Goal: Find specific page/section: Find specific page/section

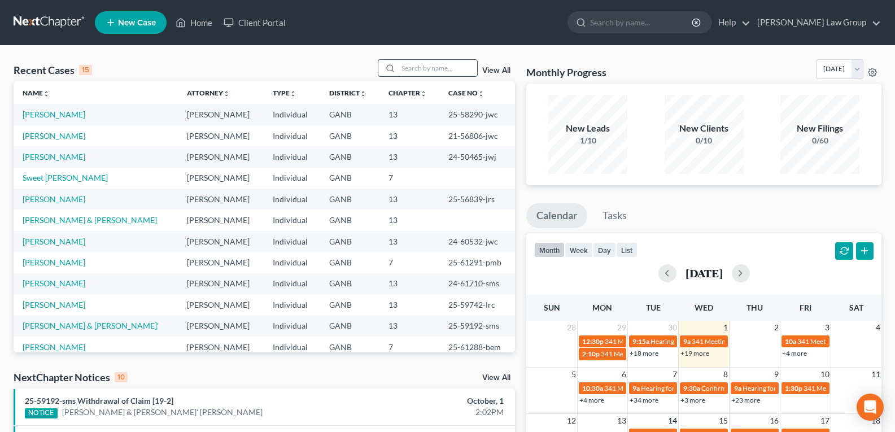
click at [414, 68] on input "search" at bounding box center [437, 68] width 79 height 16
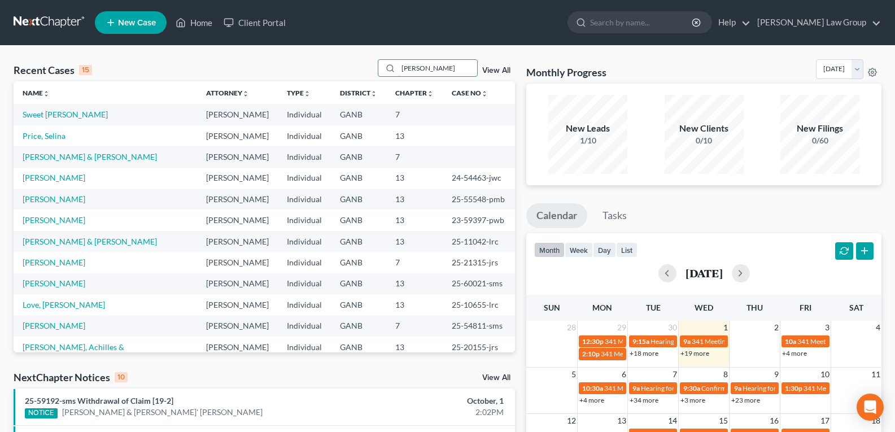
drag, startPoint x: 444, startPoint y: 66, endPoint x: 321, endPoint y: 61, distance: 122.6
click at [321, 61] on div "Recent Cases 15 michelle View All" at bounding box center [264, 70] width 501 height 22
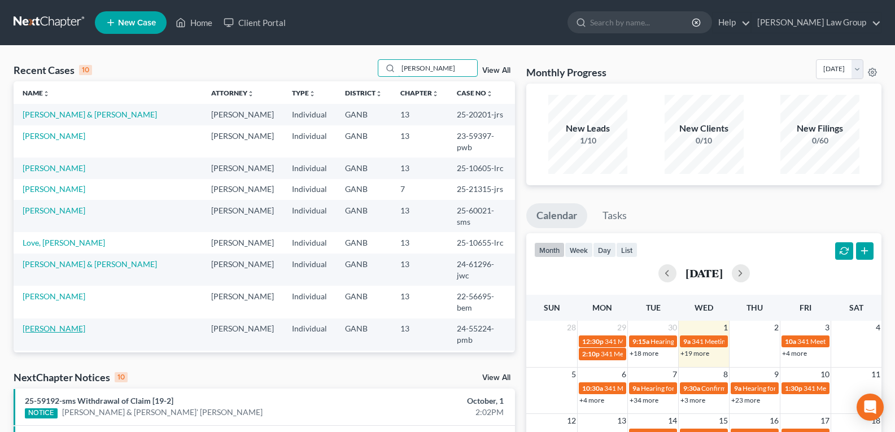
type input "Michell"
click at [44, 323] on link "[PERSON_NAME]" at bounding box center [54, 328] width 63 height 10
select select "0"
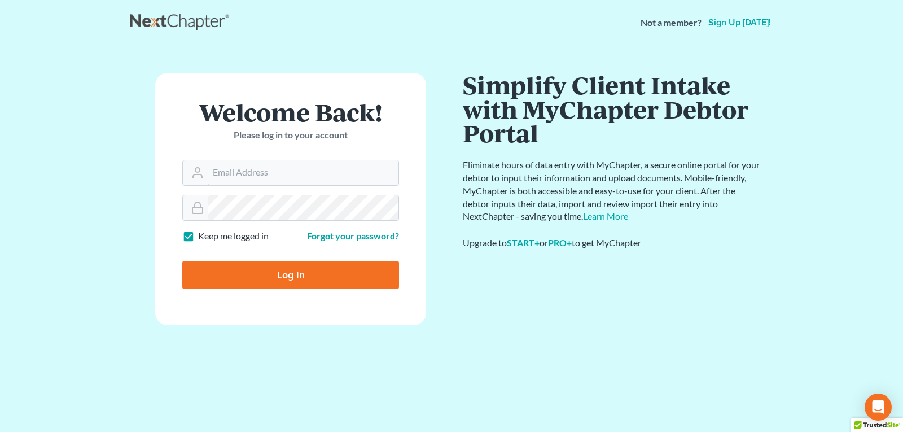
type input "legalstaff@saedilawgroup.com"
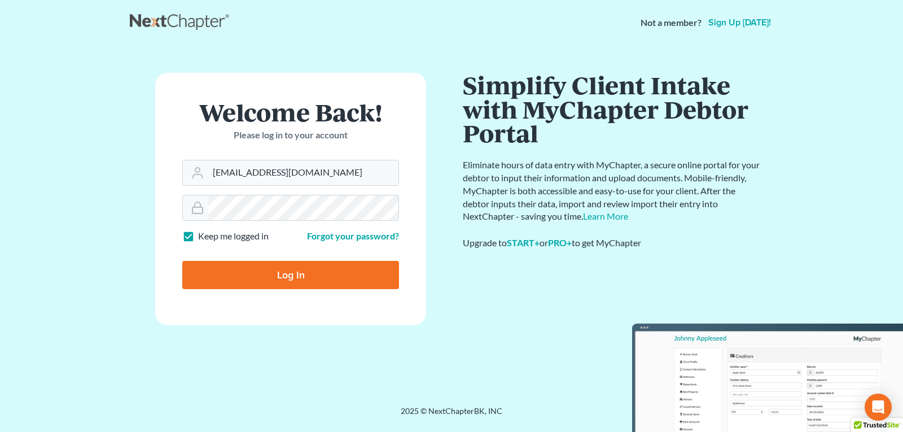
click at [259, 279] on input "Log In" at bounding box center [290, 275] width 217 height 28
type input "Thinking..."
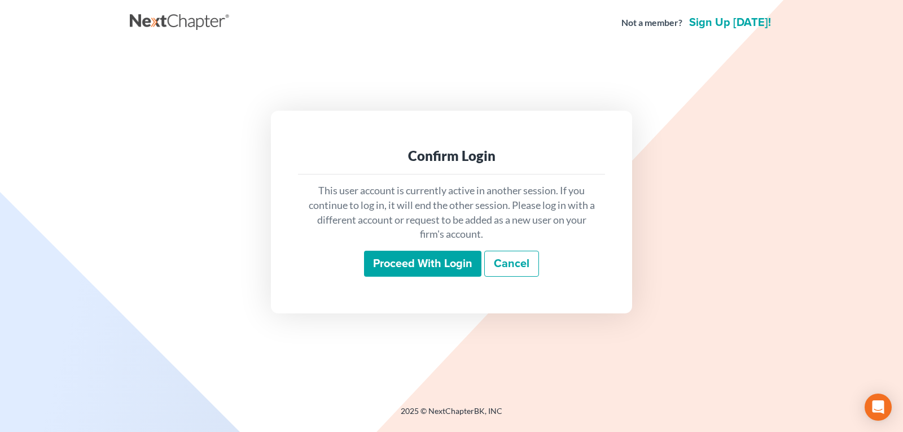
click at [370, 263] on input "Proceed with login" at bounding box center [422, 264] width 117 height 26
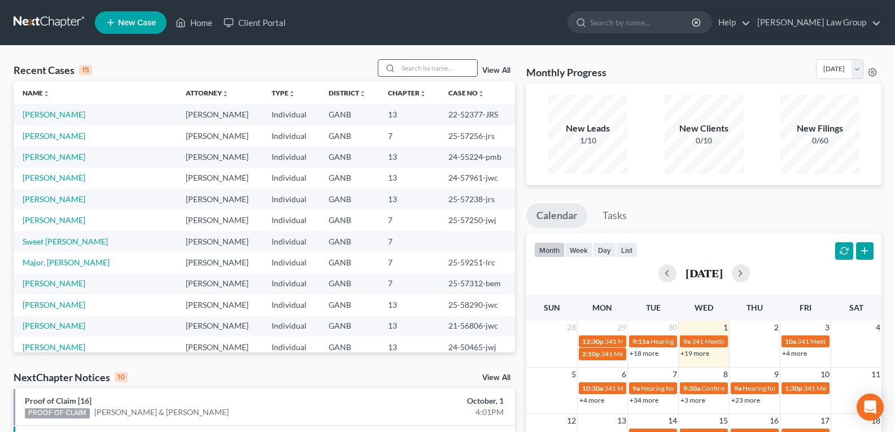
drag, startPoint x: 399, startPoint y: 58, endPoint x: 405, endPoint y: 67, distance: 11.0
click at [401, 63] on div "Recent Cases 15 View All Name unfold_more expand_more expand_less Attorney unfo…" at bounding box center [447, 419] width 895 height 746
click at [409, 67] on input "search" at bounding box center [437, 68] width 79 height 16
type input "e"
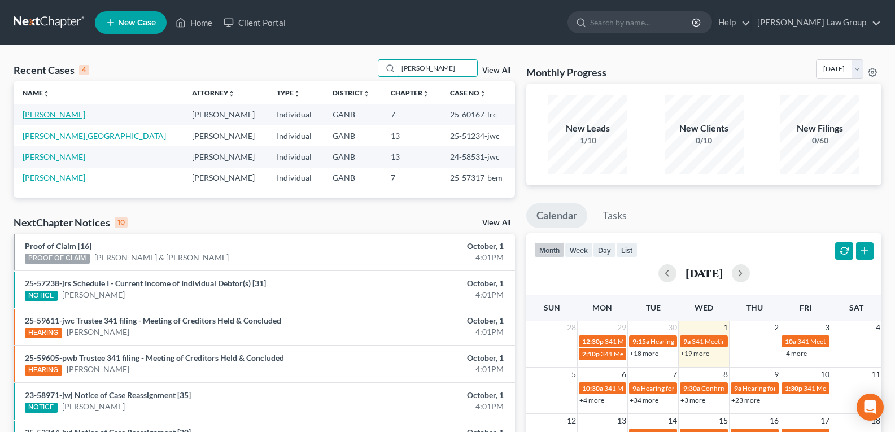
type input "[PERSON_NAME]"
click at [46, 118] on link "[PERSON_NAME]" at bounding box center [54, 115] width 63 height 10
